Goal: Information Seeking & Learning: Obtain resource

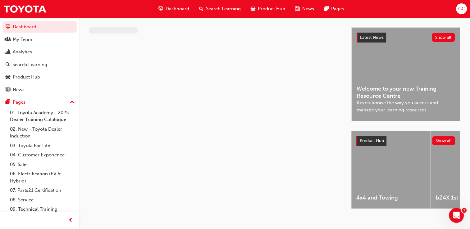
scroll to position [8, 0]
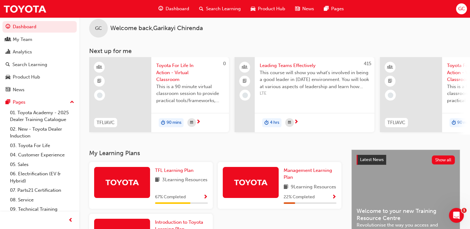
click at [167, 7] on span "Dashboard" at bounding box center [178, 8] width 24 height 7
click at [39, 28] on link "Dashboard" at bounding box center [39, 27] width 74 height 12
drag, startPoint x: 74, startPoint y: 94, endPoint x: 76, endPoint y: 102, distance: 7.9
click at [76, 102] on div "Dashboard My Team Analytics Search Learning Product Hub News Pages Pages 01. To…" at bounding box center [39, 107] width 79 height 214
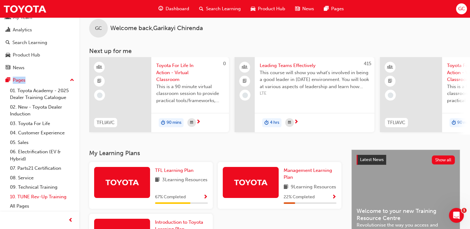
click at [47, 195] on link "10. TUNE Rev-Up Training" at bounding box center [41, 197] width 69 height 10
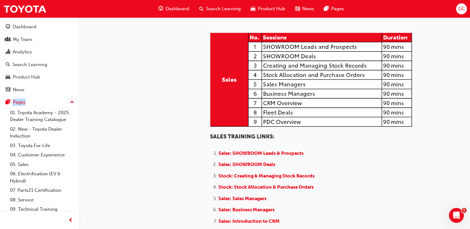
click at [182, 9] on span "Dashboard" at bounding box center [178, 8] width 24 height 7
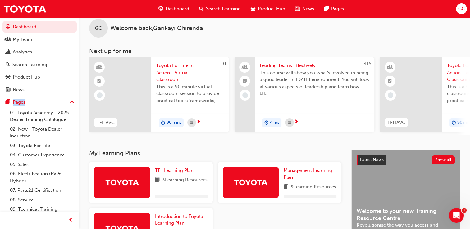
scroll to position [141, 0]
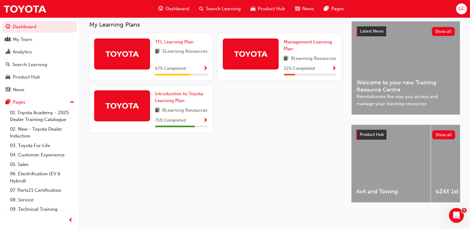
click at [203, 115] on span "8 Learning Resources" at bounding box center [184, 111] width 45 height 8
click at [147, 116] on div at bounding box center [122, 105] width 56 height 31
click at [271, 52] on div at bounding box center [251, 54] width 56 height 31
click at [335, 72] on span "Show Progress" at bounding box center [334, 69] width 5 height 6
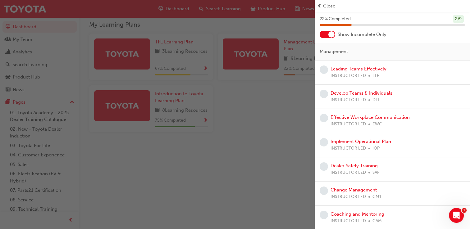
scroll to position [0, 0]
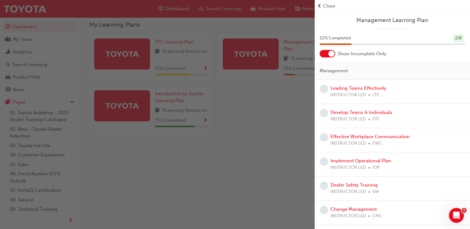
click at [187, 71] on div "button" at bounding box center [157, 114] width 315 height 229
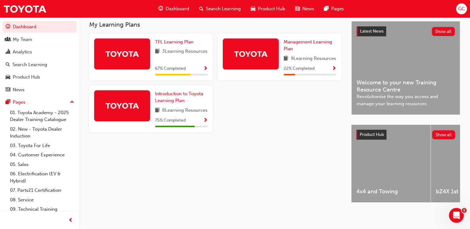
click at [206, 72] on span "Show Progress" at bounding box center [205, 69] width 5 height 6
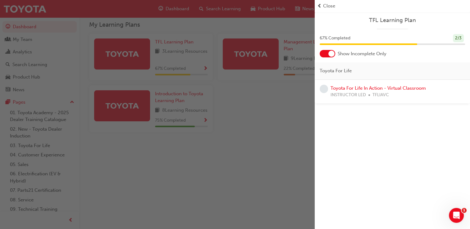
click at [408, 98] on div "INSTRUCTOR LED TFLIAVC" at bounding box center [378, 95] width 95 height 7
click at [407, 88] on link "Toyota For Life In Action - Virtual Classroom" at bounding box center [378, 88] width 95 height 6
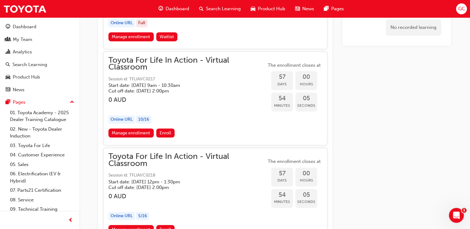
scroll to position [7519, 0]
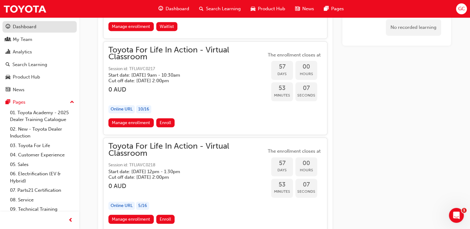
click at [16, 29] on div "Dashboard" at bounding box center [25, 26] width 24 height 7
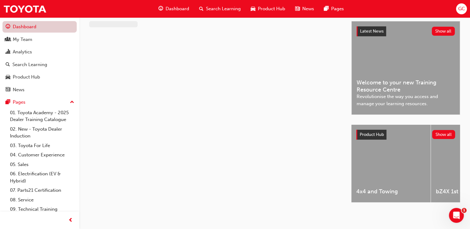
scroll to position [141, 0]
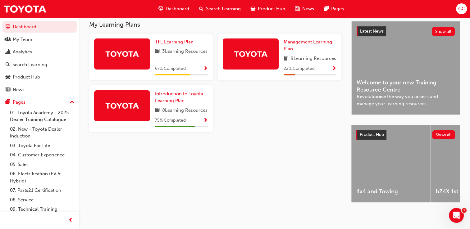
click at [206, 124] on span "Show Progress" at bounding box center [205, 121] width 5 height 6
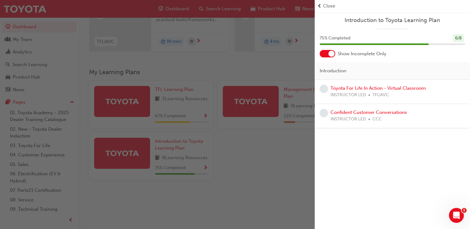
scroll to position [90, 0]
click at [241, 143] on div "button" at bounding box center [157, 114] width 315 height 229
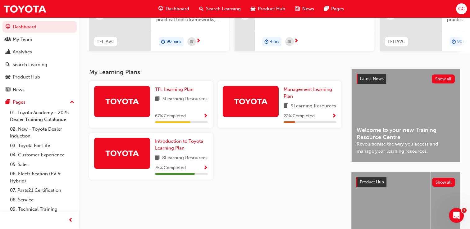
click at [207, 119] on span "Show Progress" at bounding box center [205, 117] width 5 height 6
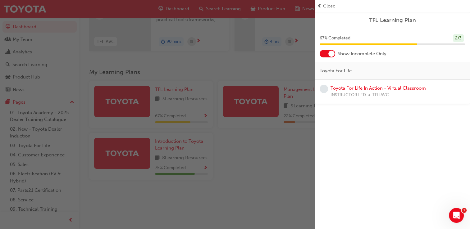
click at [183, 110] on div "button" at bounding box center [157, 114] width 315 height 229
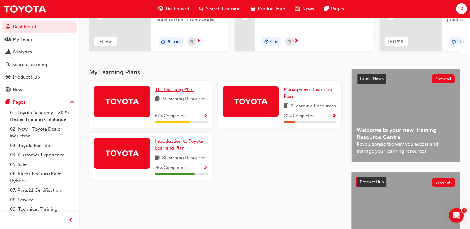
click at [177, 92] on span "TFL Learning Plan" at bounding box center [174, 90] width 39 height 6
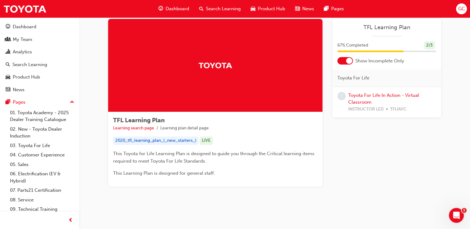
scroll to position [16, 0]
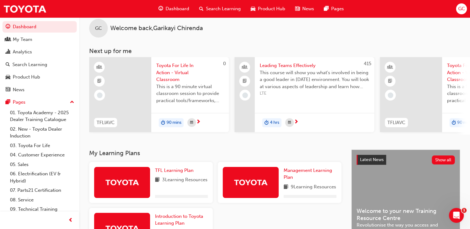
scroll to position [16, 0]
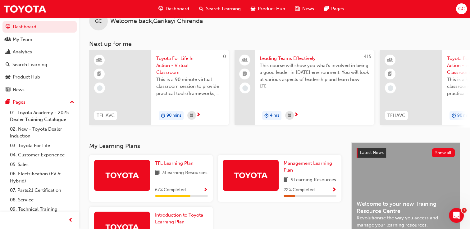
click at [335, 193] on span "Show Progress" at bounding box center [334, 191] width 5 height 6
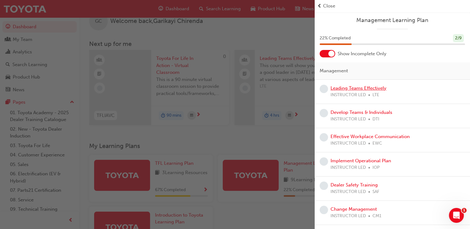
click at [379, 89] on link "Leading Teams Effectively" at bounding box center [359, 88] width 56 height 6
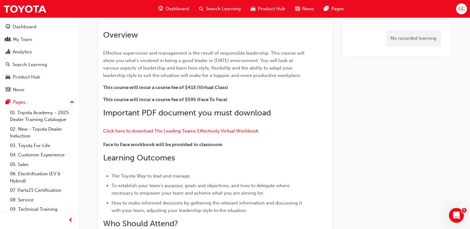
scroll to position [25, 0]
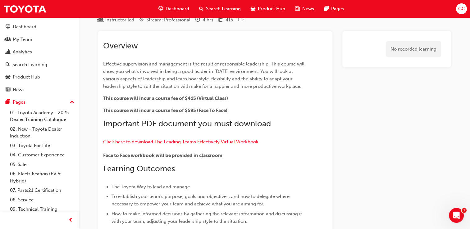
click at [196, 143] on span "Click here to download The Leading Teams Effectively Virtual Workbook" at bounding box center [180, 142] width 155 height 6
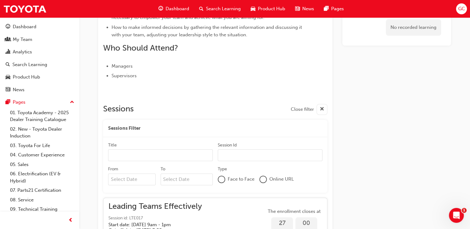
scroll to position [0, 0]
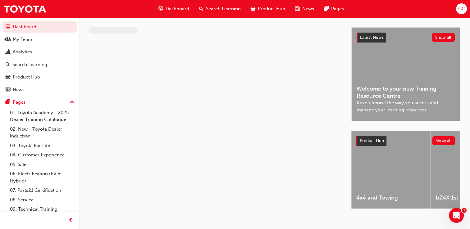
scroll to position [8, 0]
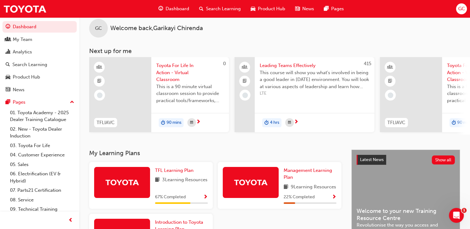
click at [334, 200] on span "Show Progress" at bounding box center [334, 198] width 5 height 6
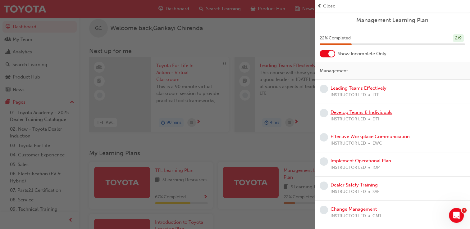
click at [369, 113] on link "Develop Teams & Individuals" at bounding box center [362, 113] width 62 height 6
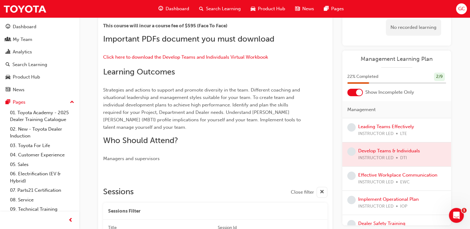
scroll to position [116, 0]
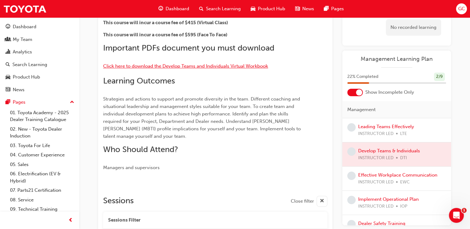
click at [246, 68] on span "Click here to download the Develop Teams and Individuals Virtual Workbook" at bounding box center [185, 66] width 165 height 6
